Goal: Find specific page/section: Locate a particular part of the current website

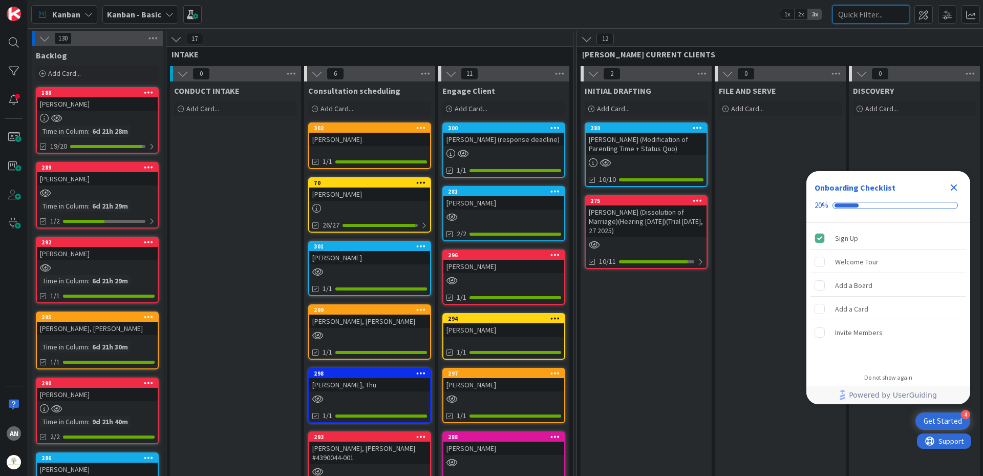
click at [863, 11] on input "text" at bounding box center [871, 14] width 77 height 18
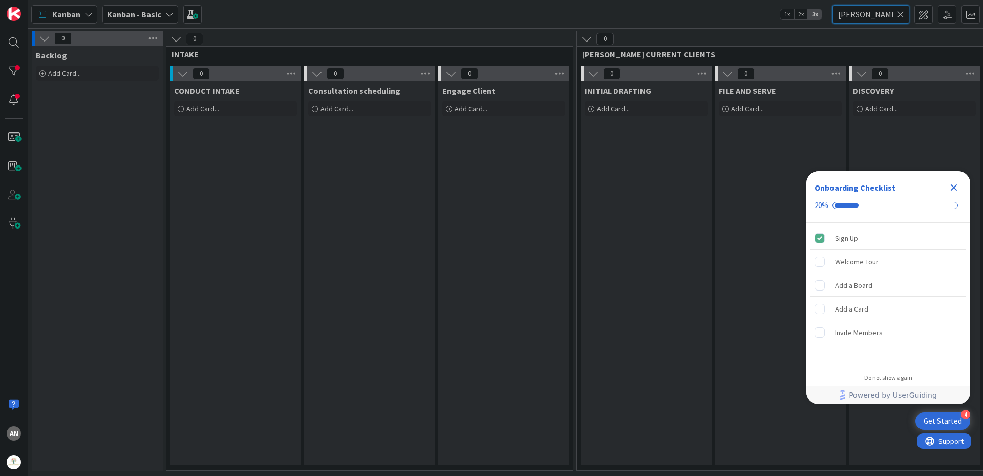
type input "[PERSON_NAME]"
click at [177, 37] on icon at bounding box center [176, 38] width 11 height 11
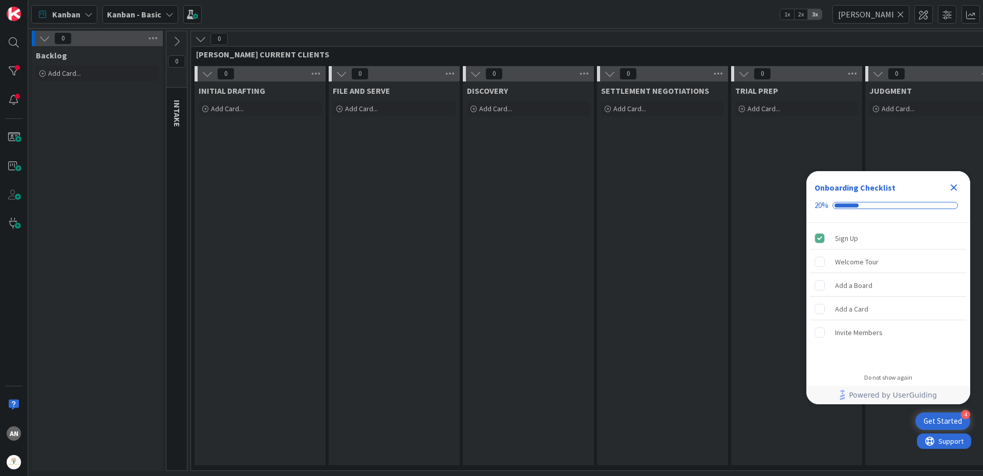
drag, startPoint x: 177, startPoint y: 37, endPoint x: 225, endPoint y: 35, distance: 47.7
click at [225, 35] on div "0 Backlog Add Card... 0 INTAKE 0 [PERSON_NAME] CURRENT CLIENTS 0 INITIAL DRAFTI…" at bounding box center [738, 253] width 1417 height 445
click at [203, 41] on icon at bounding box center [200, 38] width 11 height 11
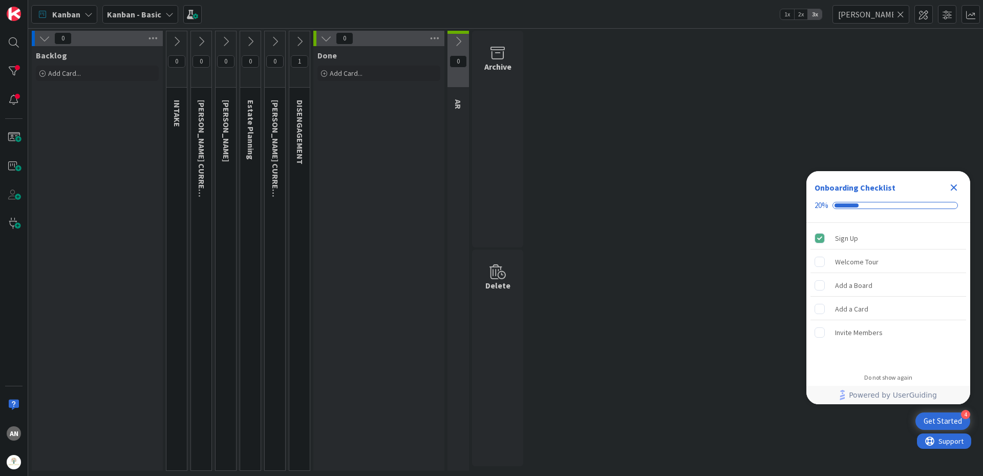
click at [302, 37] on icon at bounding box center [299, 41] width 11 height 11
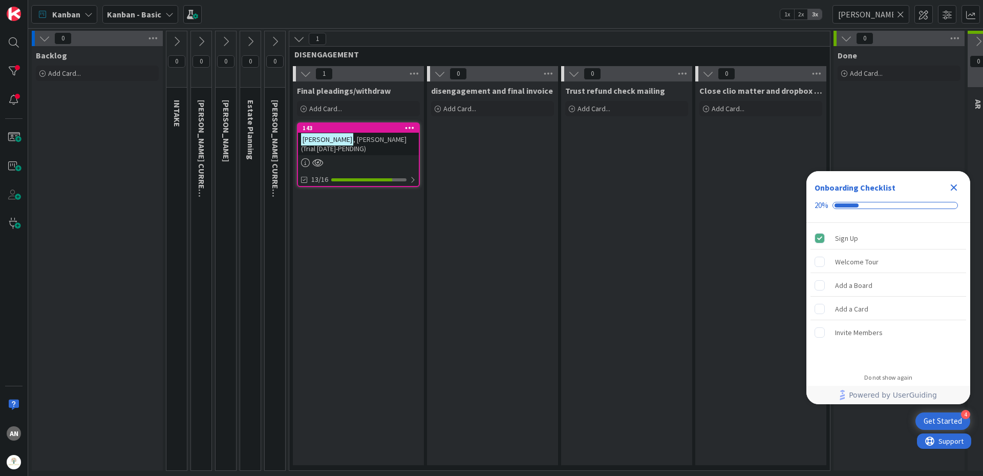
click at [385, 143] on span ", [PERSON_NAME] (Trial [DATE]-PENDING)" at bounding box center [353, 144] width 105 height 18
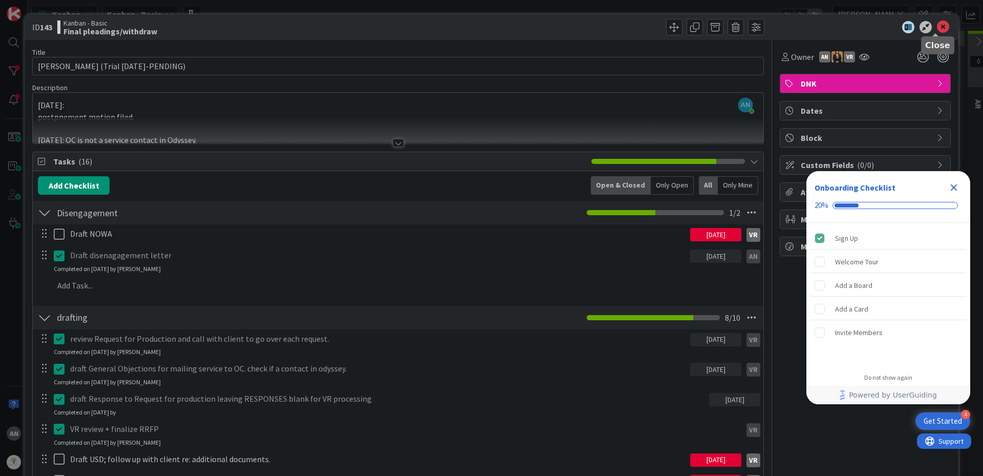
click at [937, 26] on icon at bounding box center [943, 27] width 12 height 12
